Goal: Information Seeking & Learning: Check status

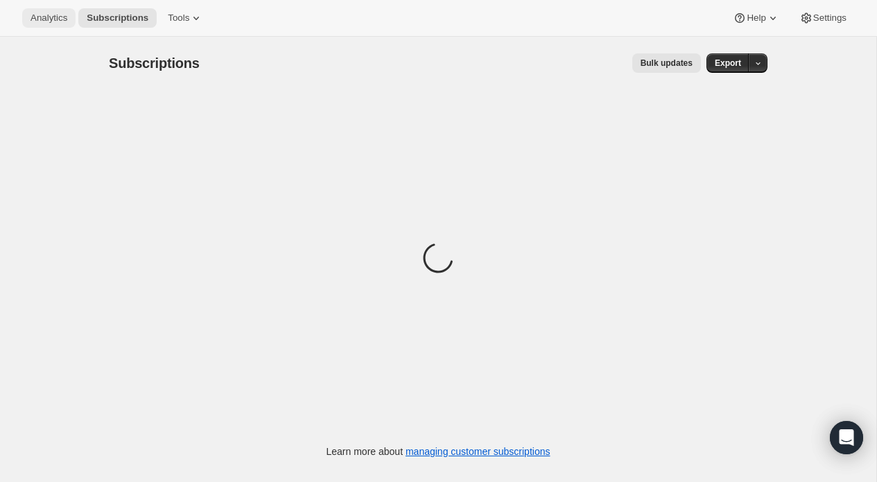
click at [58, 20] on span "Analytics" at bounding box center [49, 17] width 37 height 11
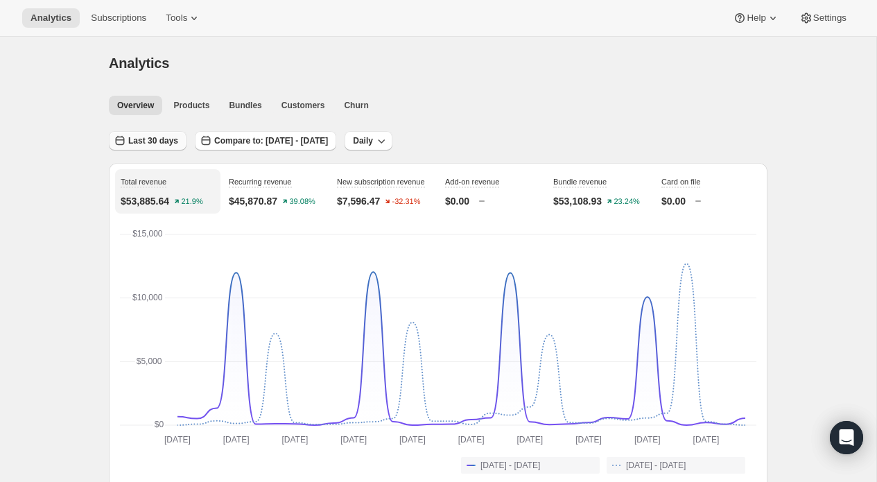
click at [138, 137] on span "Last 30 days" at bounding box center [153, 140] width 50 height 11
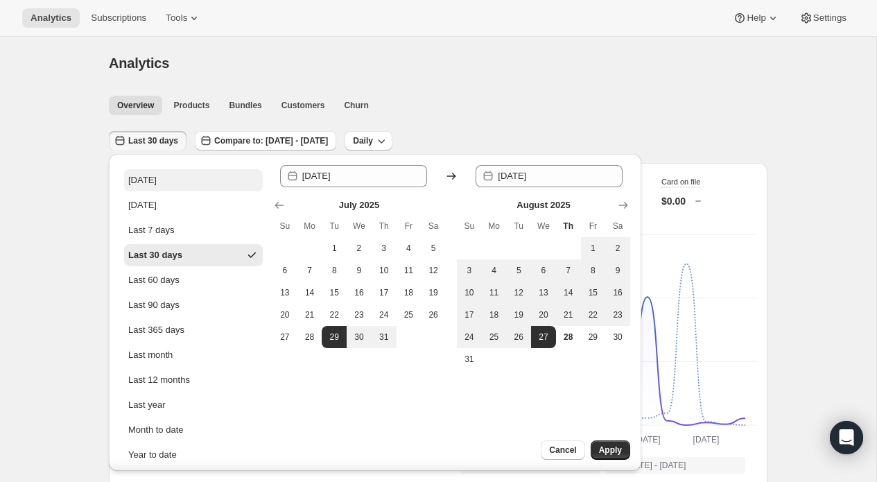
click at [150, 170] on button "[DATE]" at bounding box center [193, 180] width 139 height 22
type input "[DATE]"
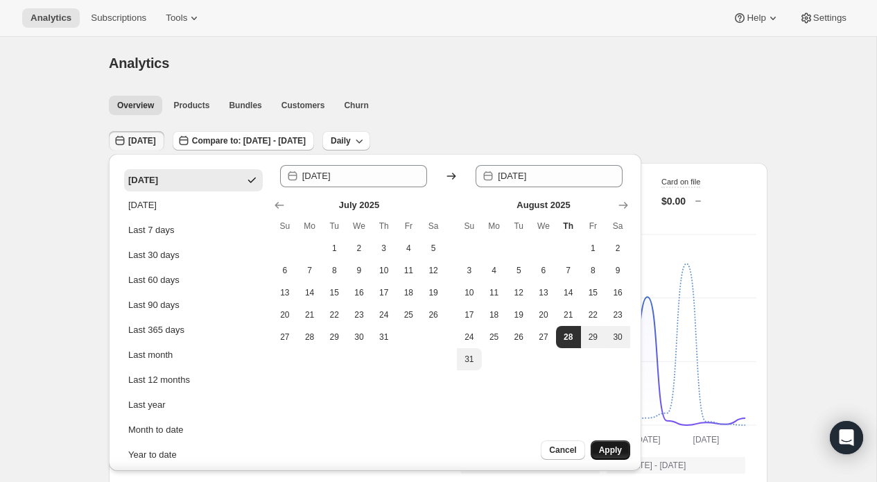
click at [621, 455] on span "Apply" at bounding box center [610, 449] width 23 height 11
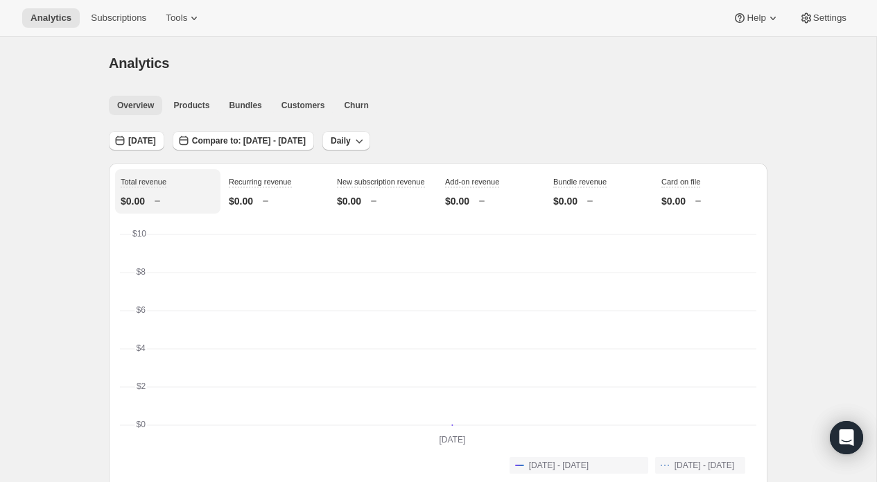
click at [153, 107] on span "Overview" at bounding box center [135, 105] width 37 height 11
click at [122, 139] on icon "button" at bounding box center [120, 141] width 14 height 14
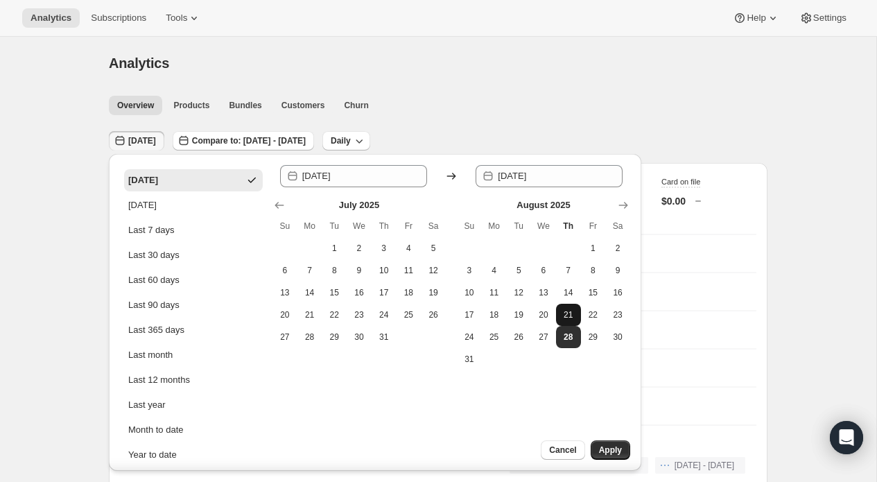
click at [574, 318] on span "21" at bounding box center [569, 314] width 14 height 11
type input "[DATE]"
click at [572, 329] on button "28" at bounding box center [568, 337] width 25 height 22
type input "[DATE]"
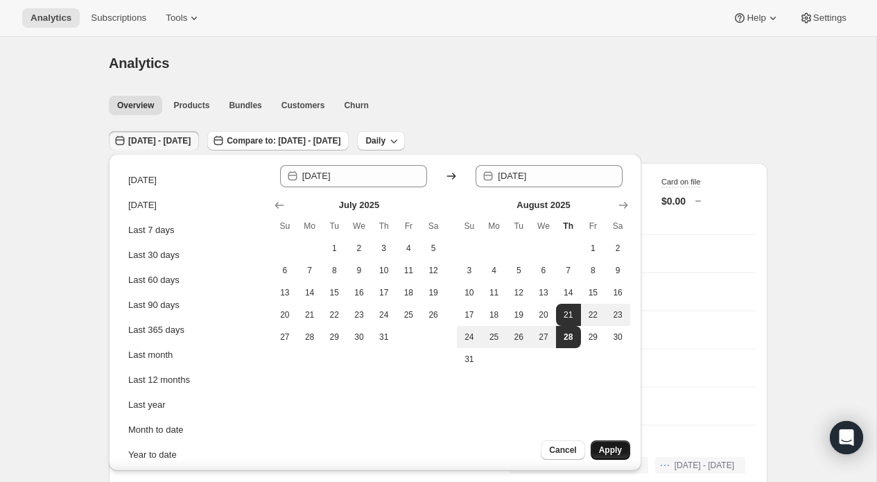
click at [620, 453] on span "Apply" at bounding box center [610, 449] width 23 height 11
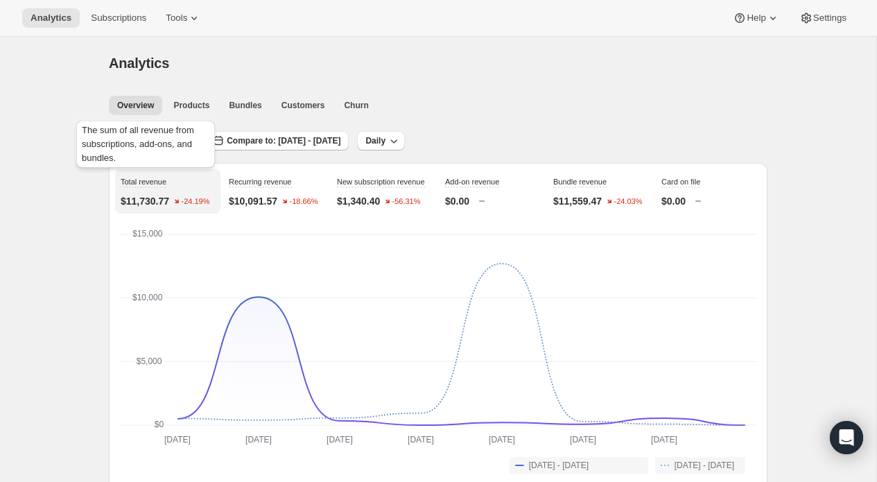
click at [161, 142] on div "The sum of all revenue from subscriptions, add-ons, and bundles." at bounding box center [145, 147] width 144 height 58
click at [199, 147] on button "[DATE] - [DATE]" at bounding box center [154, 140] width 90 height 19
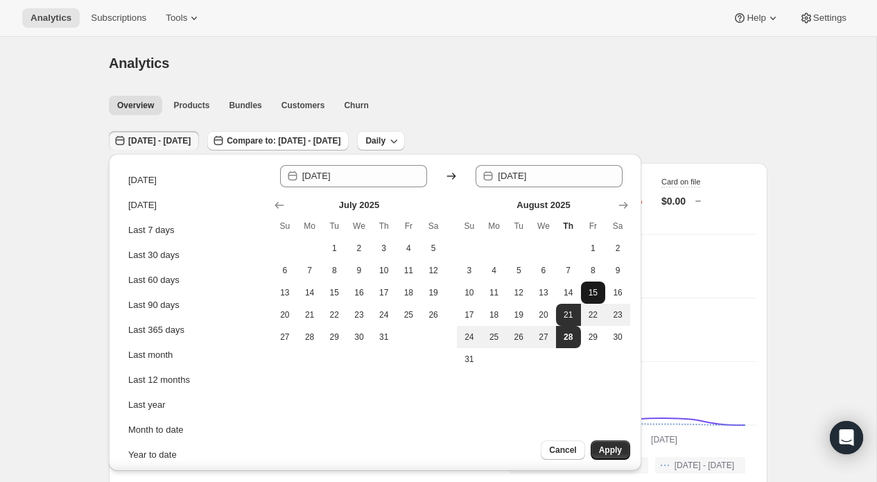
click at [591, 299] on button "15" at bounding box center [593, 292] width 25 height 22
type input "[DATE]"
click at [569, 344] on button "28" at bounding box center [568, 337] width 25 height 22
type input "[DATE]"
click at [615, 449] on span "Apply" at bounding box center [610, 449] width 23 height 11
